Goal: Transaction & Acquisition: Obtain resource

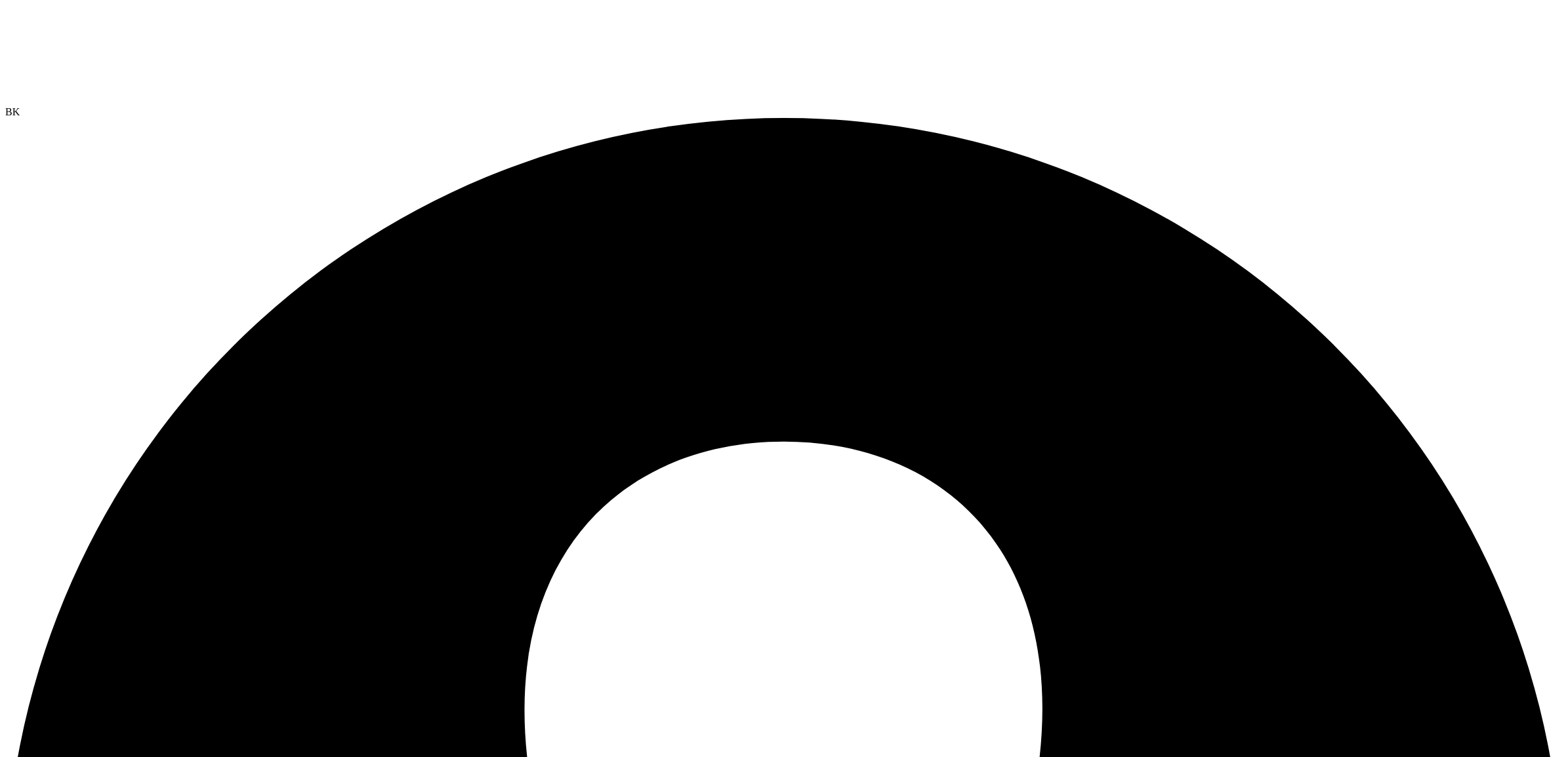
drag, startPoint x: 151, startPoint y: 244, endPoint x: 333, endPoint y: 235, distance: 182.2
drag, startPoint x: 333, startPoint y: 235, endPoint x: 358, endPoint y: 360, distance: 127.5
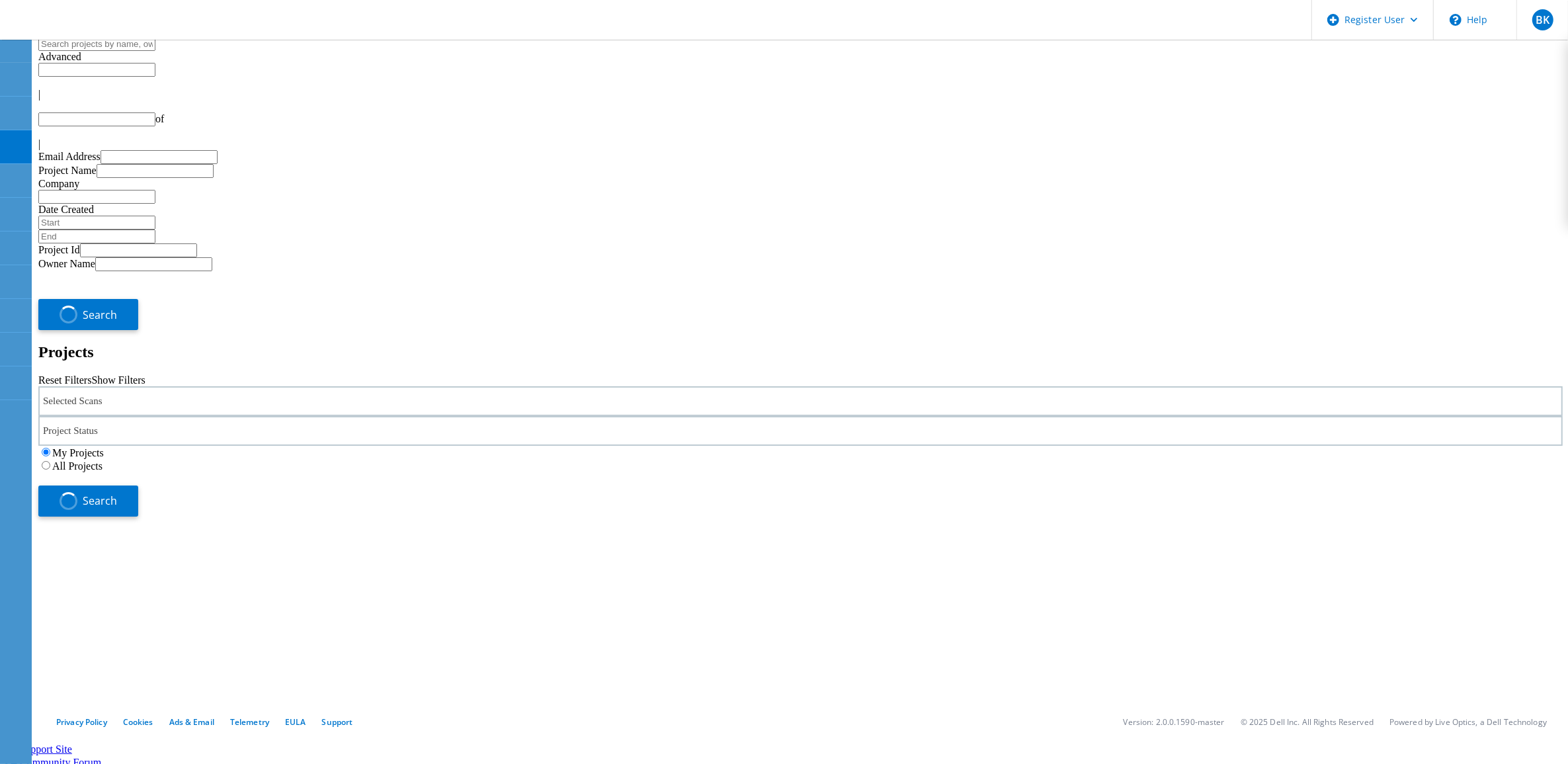
type input "1"
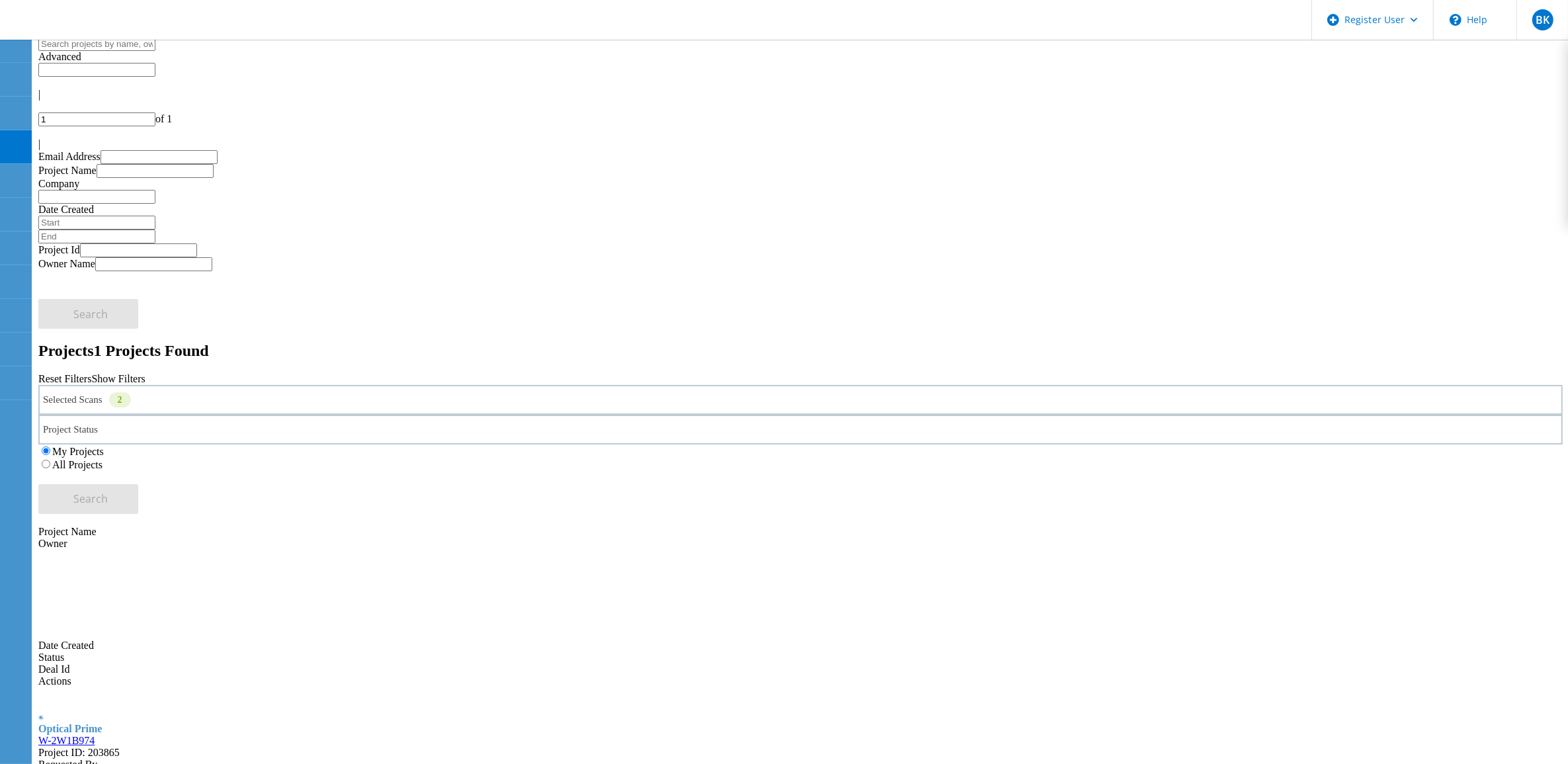
click at [338, 385] on div "Selected Scans 2" at bounding box center [800, 400] width 1525 height 30
click at [106, 440] on label "Unity" at bounding box center [94, 445] width 23 height 11
click at [81, 441] on input "Unity" at bounding box center [76, 444] width 8 height 8
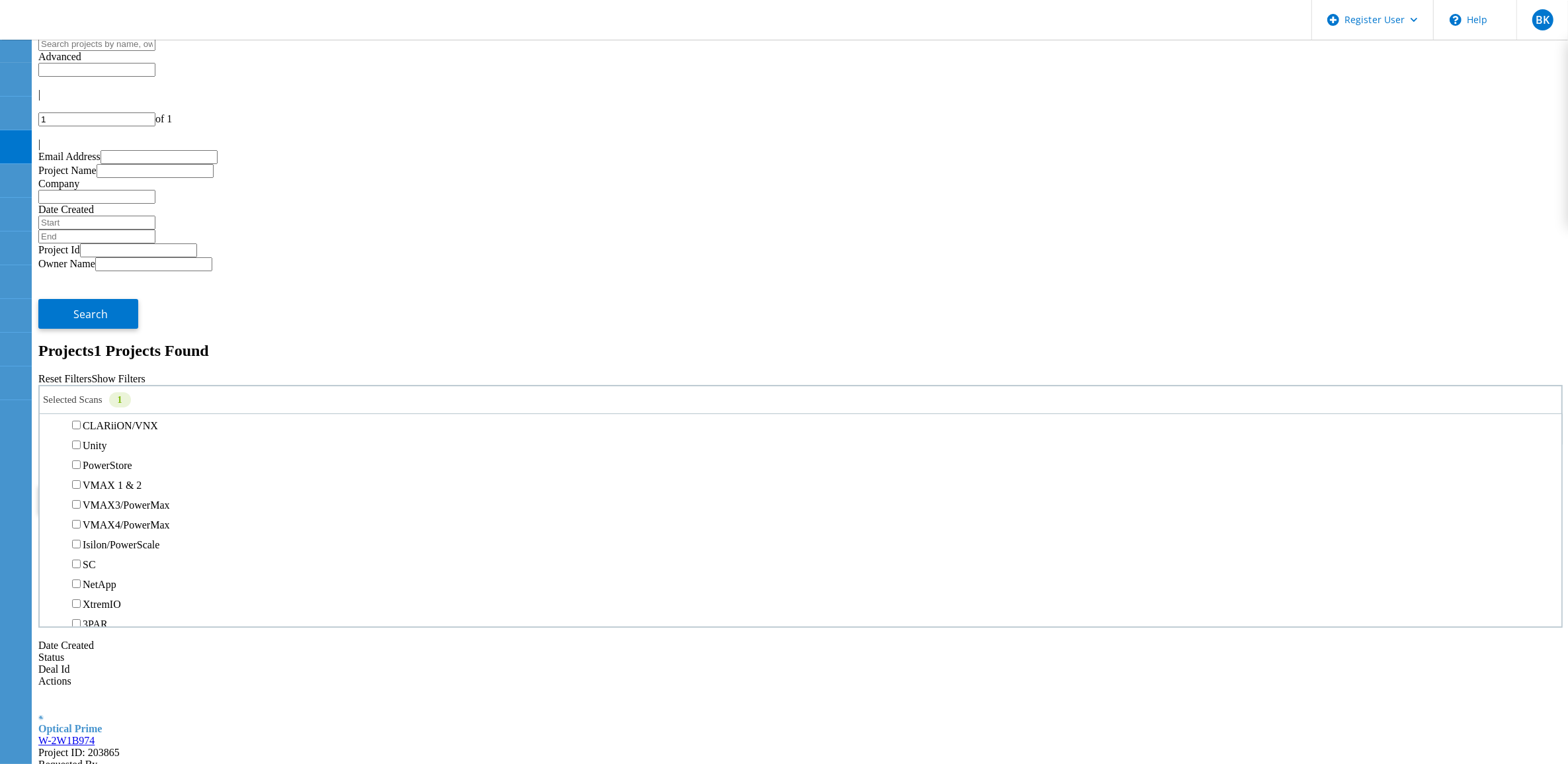
click at [102, 460] on label "All Projects" at bounding box center [78, 465] width 51 height 11
click at [51, 460] on input "All Projects" at bounding box center [45, 463] width 8 height 8
click at [138, 484] on button "Search" at bounding box center [88, 499] width 100 height 30
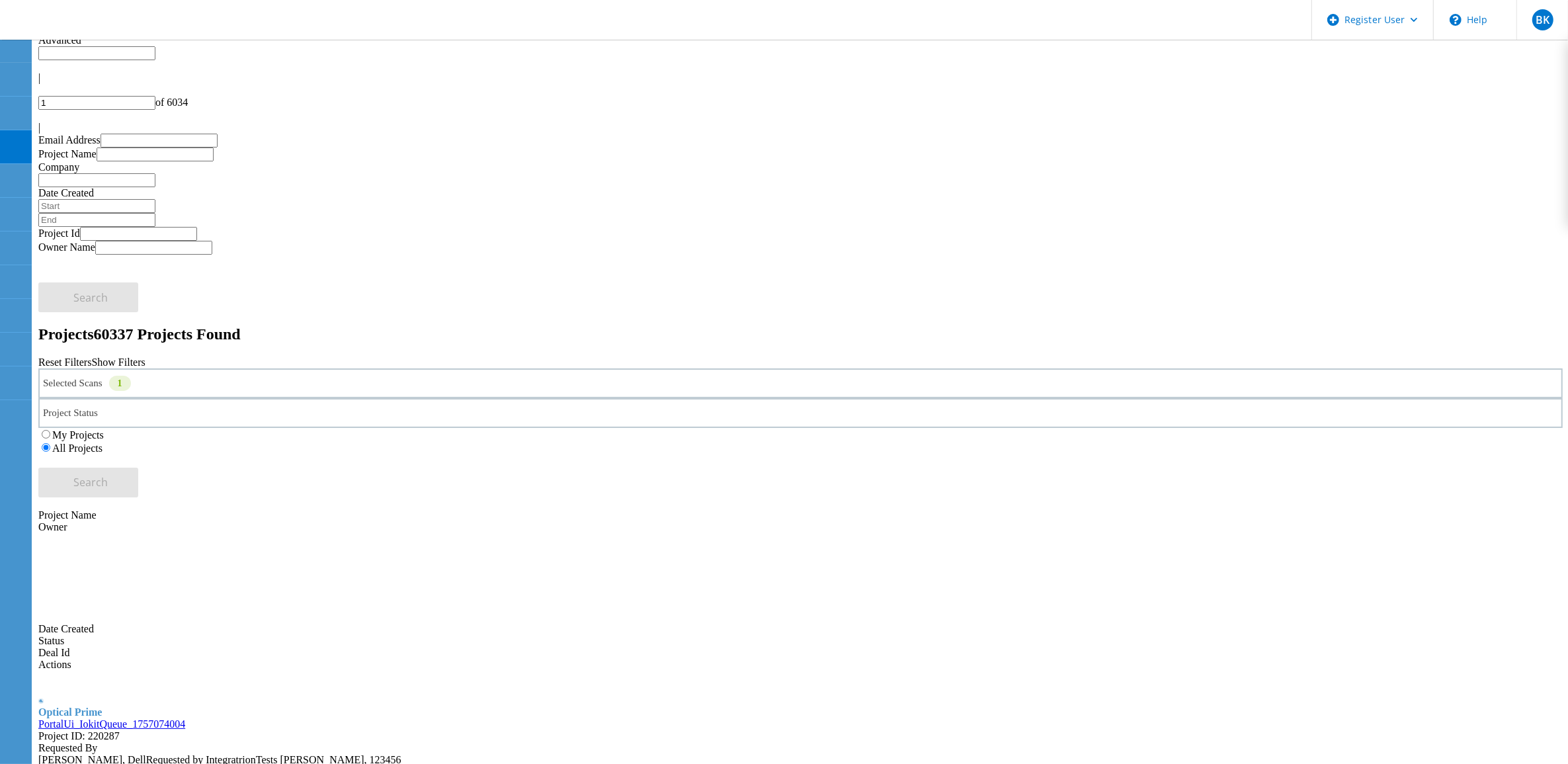
scroll to position [0, 0]
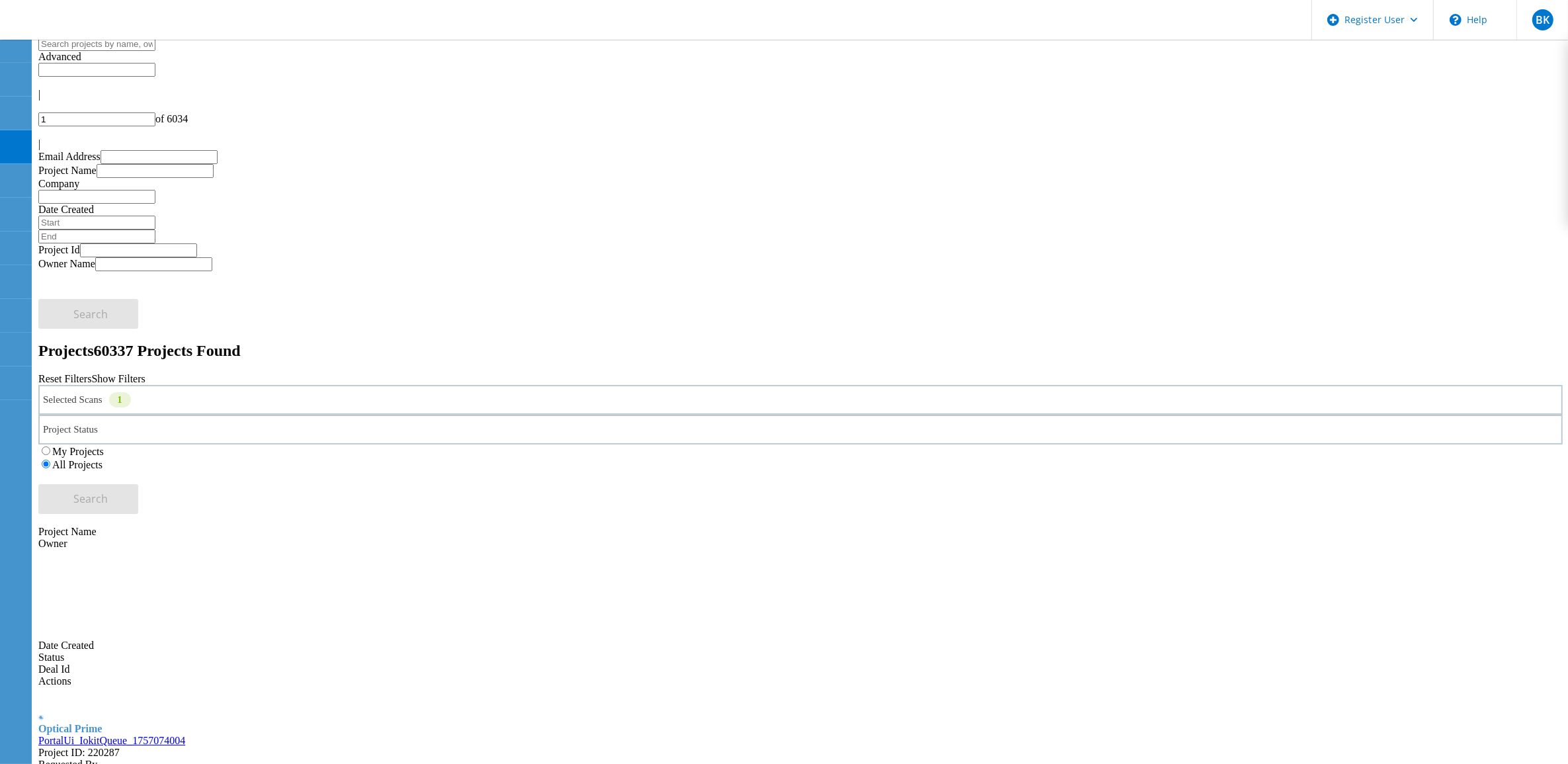
click at [185, 735] on link "PortalUi_IokitQueue_1757074004" at bounding box center [112, 741] width 147 height 11
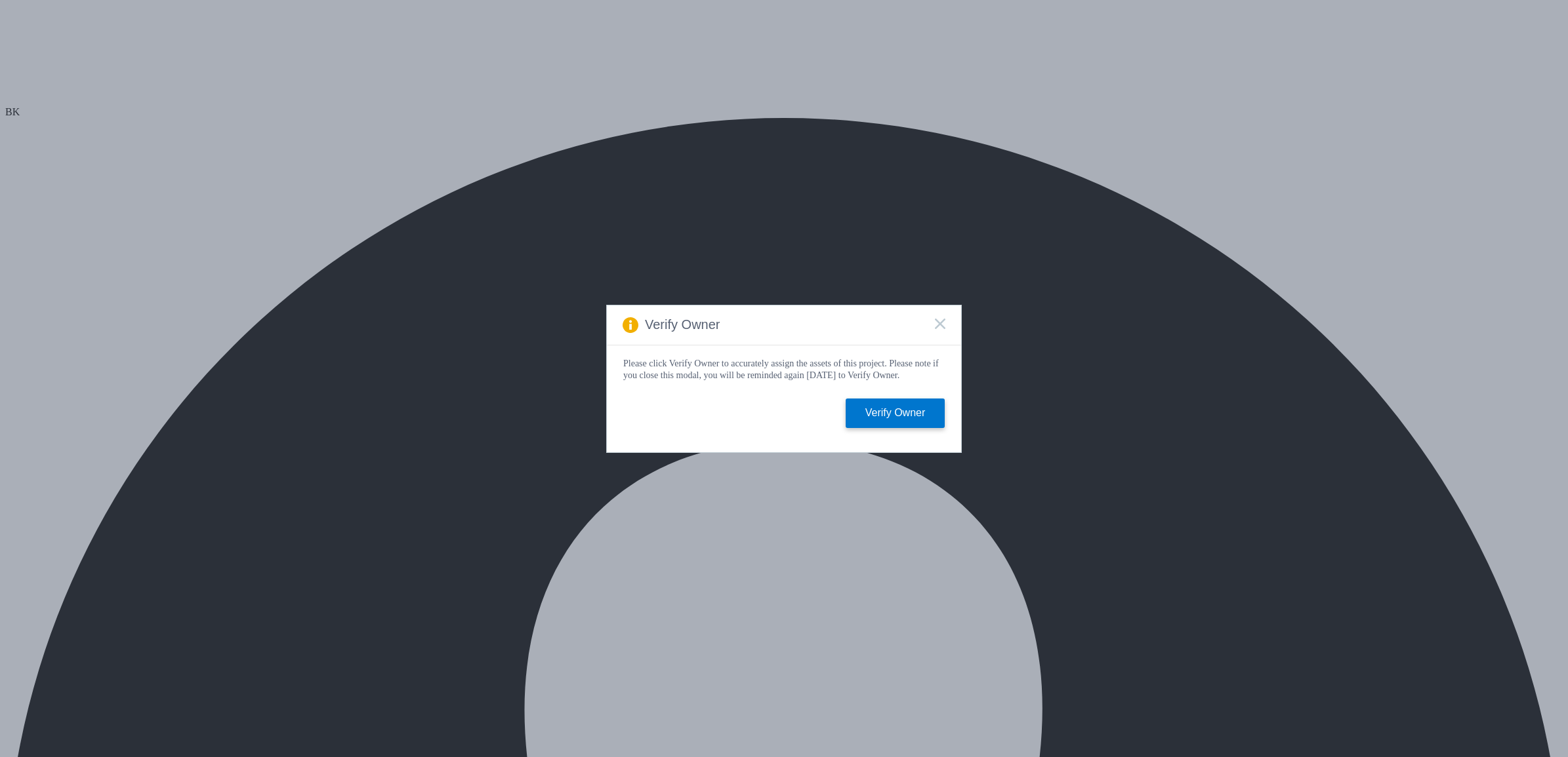
click at [939, 318] on icon at bounding box center [939, 323] width 10 height 10
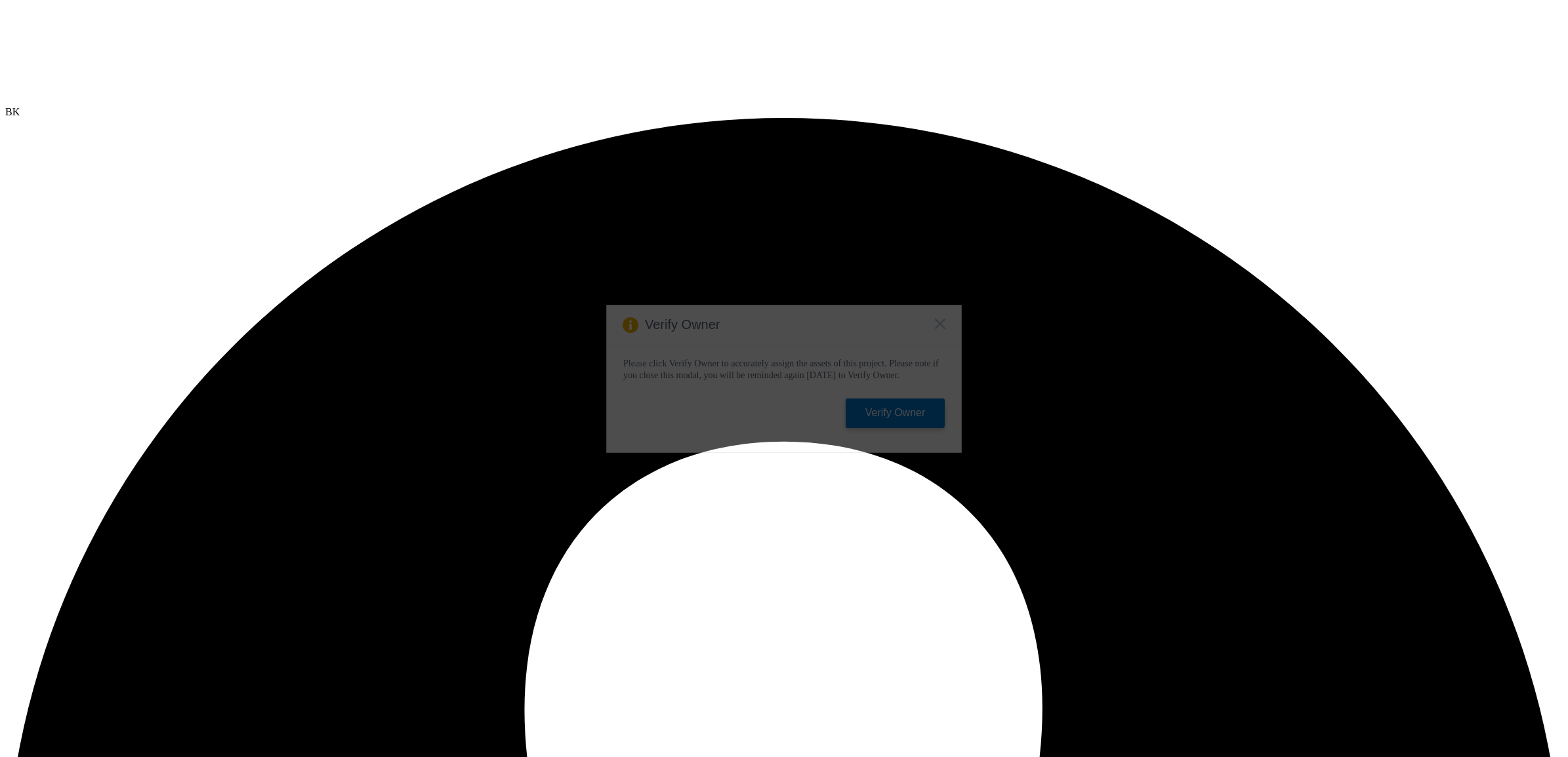
select select "USD"
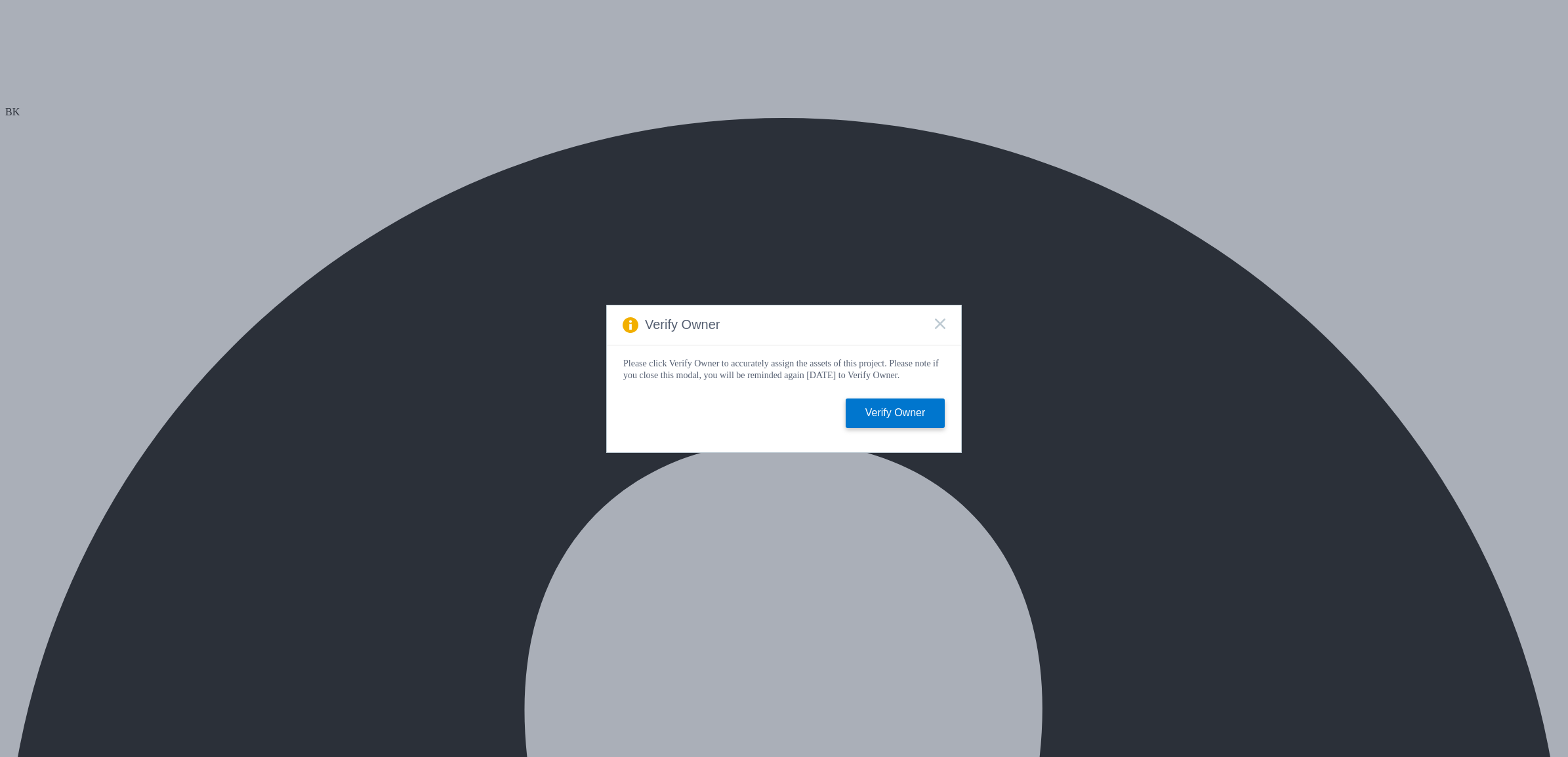
click at [943, 326] on span at bounding box center [939, 324] width 10 height 12
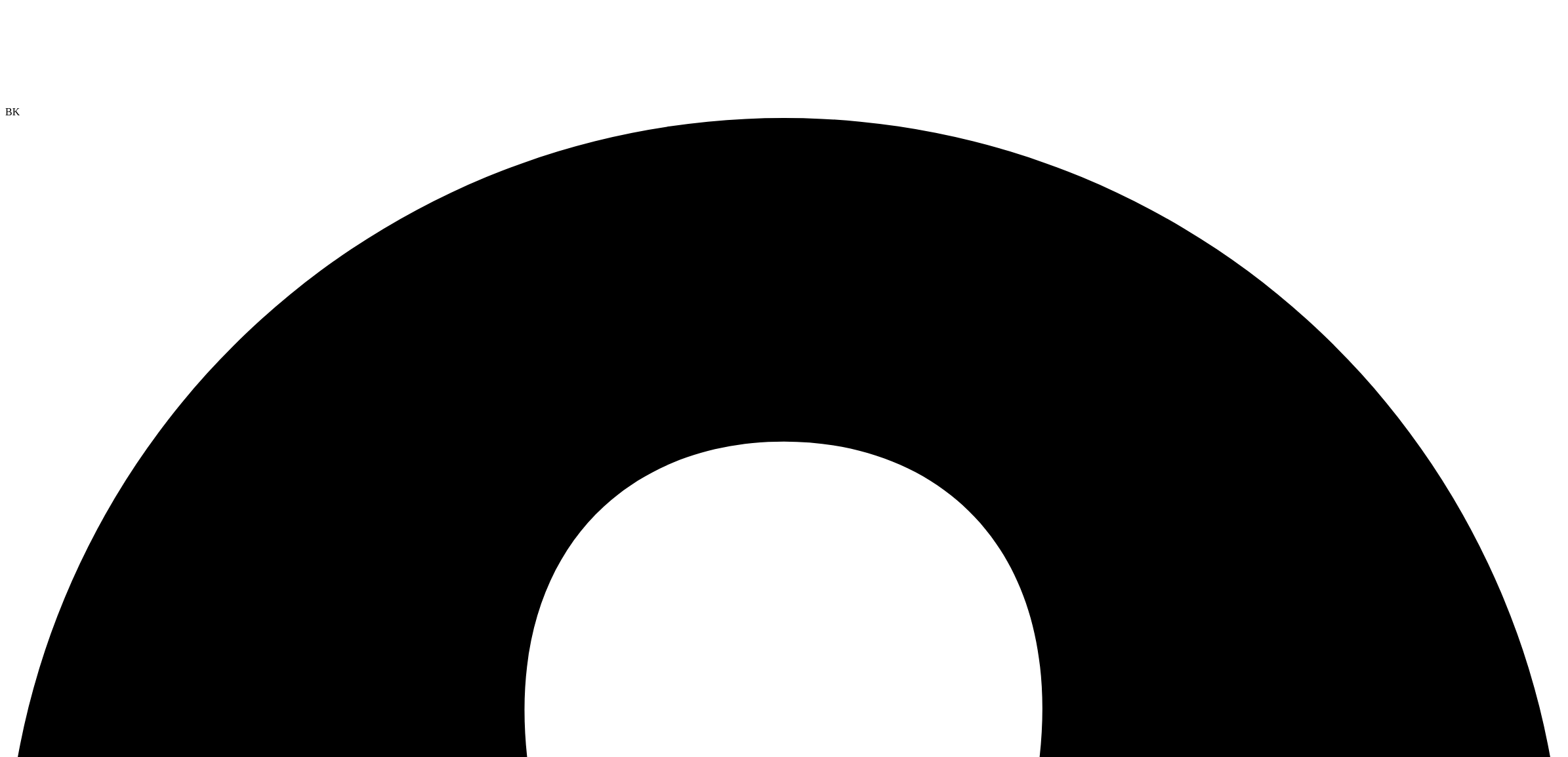
drag, startPoint x: 475, startPoint y: 358, endPoint x: 457, endPoint y: 362, distance: 18.4
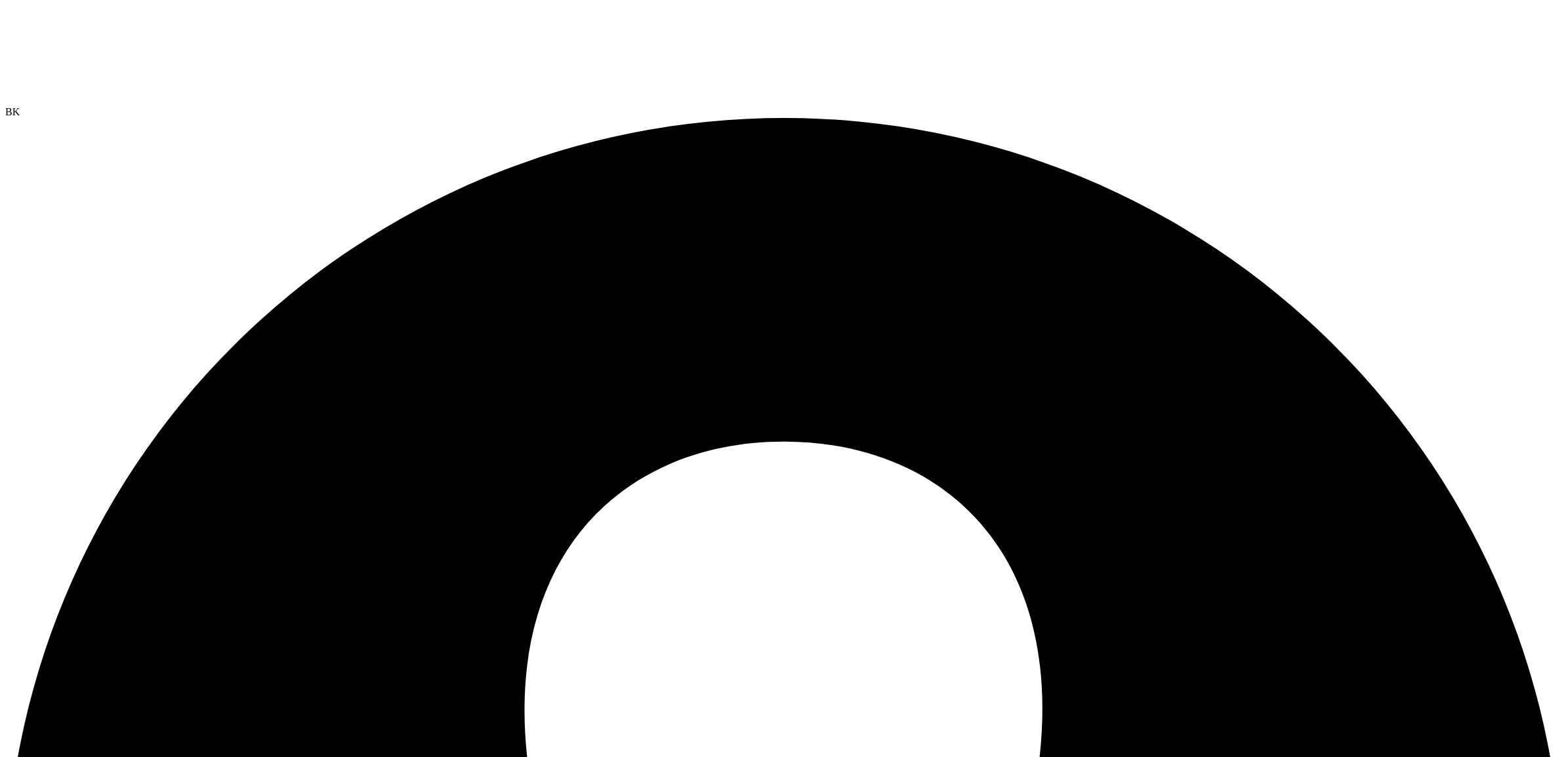
copy div "0.2"
